Goal: Information Seeking & Learning: Learn about a topic

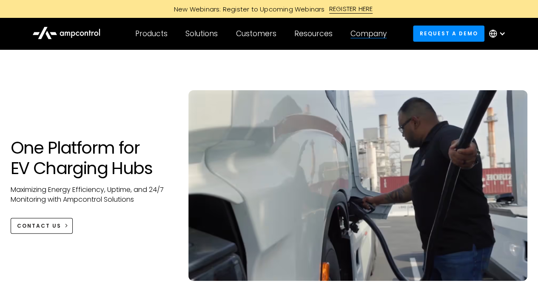
click at [367, 39] on div "Company COMPANY Company news Careers About Contact Us COMPANY NEWS Highlight Am…" at bounding box center [368, 34] width 54 height 30
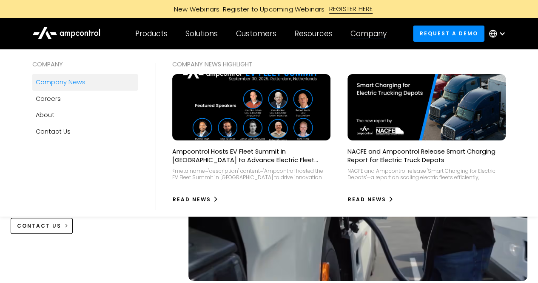
click at [77, 83] on div "Company news" at bounding box center [61, 81] width 50 height 9
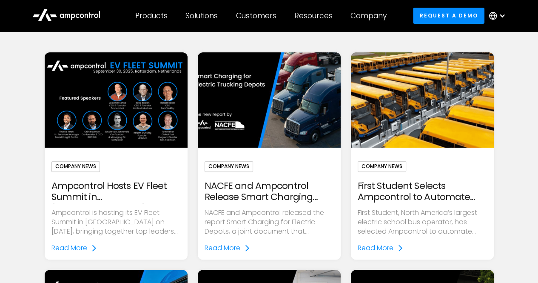
scroll to position [98, 0]
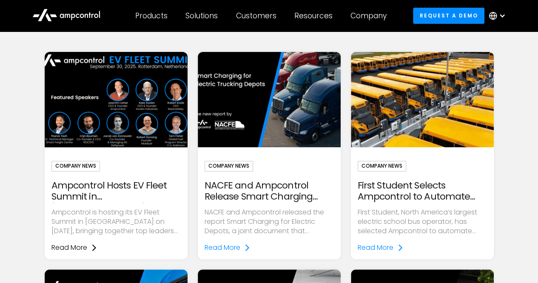
click at [74, 247] on div "Read More" at bounding box center [69, 247] width 36 height 9
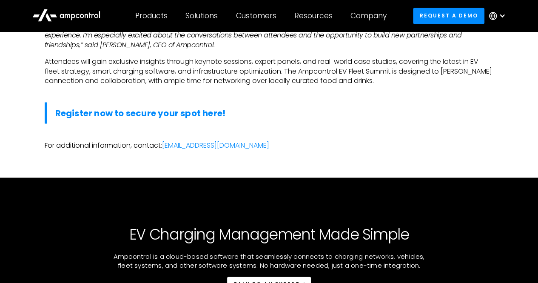
scroll to position [756, 0]
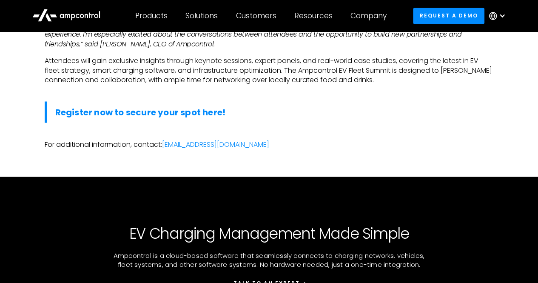
click at [269, 279] on div "Talk to an expert" at bounding box center [266, 283] width 66 height 8
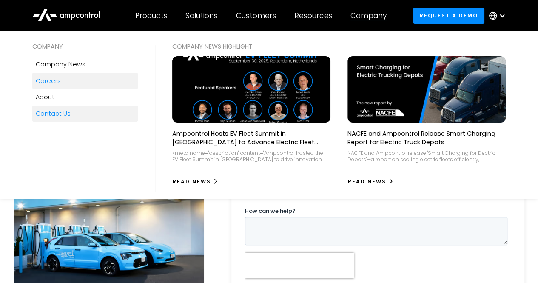
click at [66, 78] on link "Careers" at bounding box center [84, 81] width 105 height 16
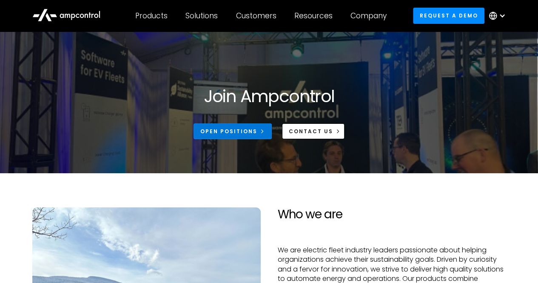
click at [226, 130] on div "Open Positions" at bounding box center [228, 131] width 57 height 8
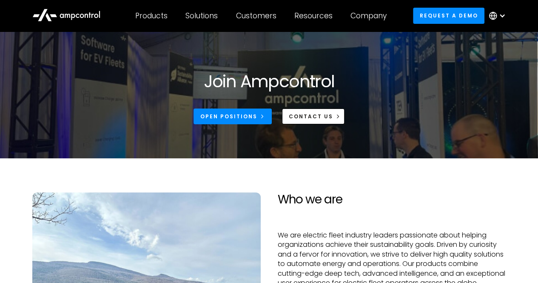
scroll to position [15, 0]
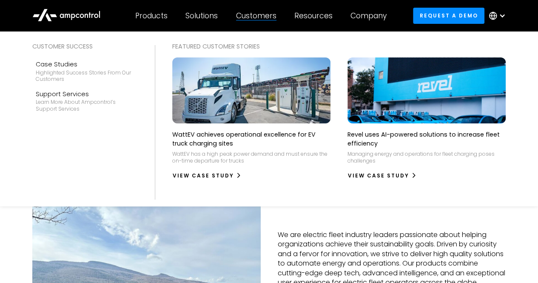
click at [265, 16] on div "Customers" at bounding box center [256, 15] width 40 height 9
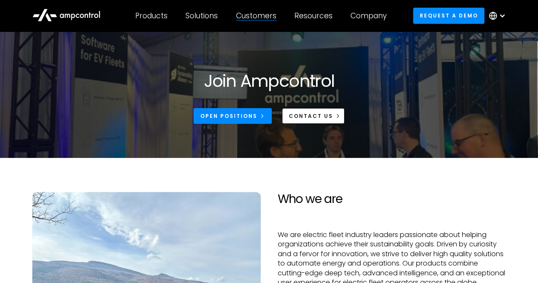
click at [265, 16] on div "Customers" at bounding box center [256, 15] width 40 height 9
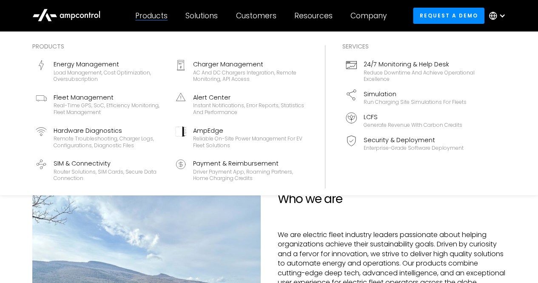
click at [164, 13] on div "Products" at bounding box center [151, 15] width 32 height 9
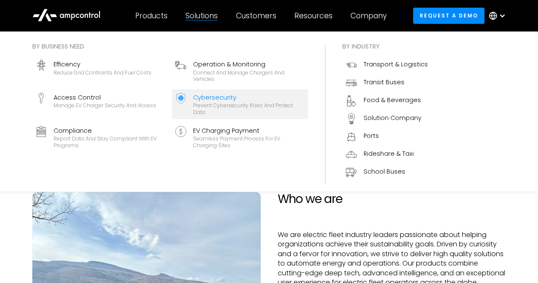
click at [207, 102] on div "Prevent cybersecurity risks and protect data" at bounding box center [248, 108] width 111 height 13
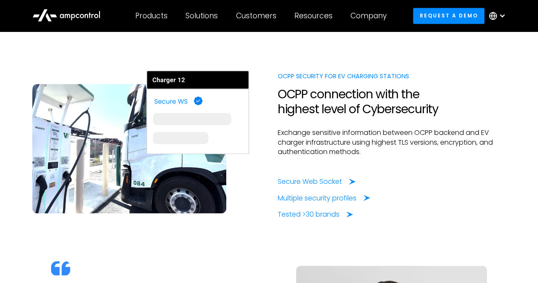
scroll to position [707, 0]
